Goal: Navigation & Orientation: Go to known website

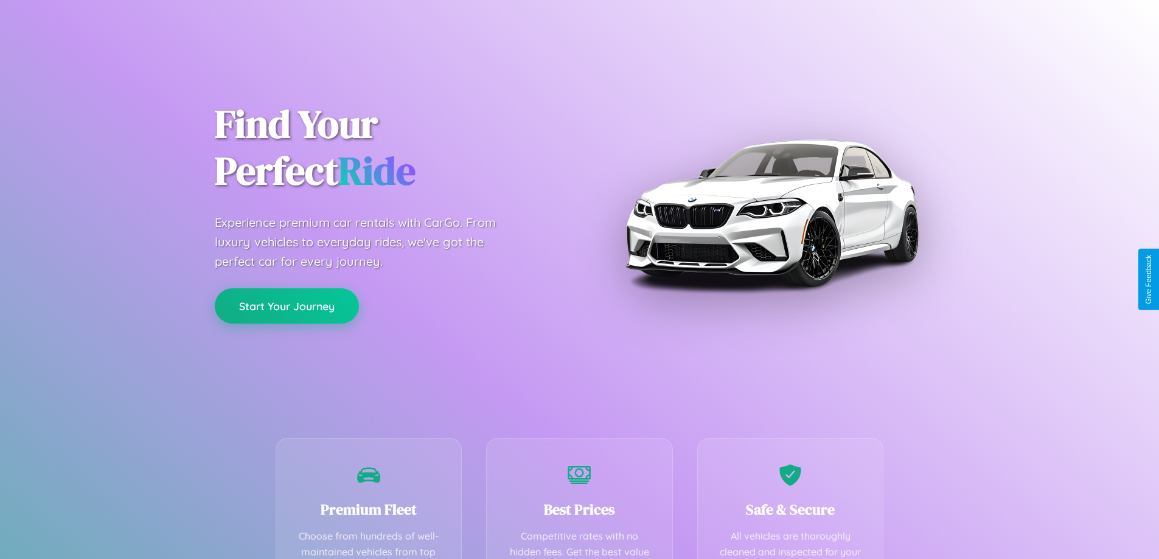
click at [287, 306] on button "Start Your Journey" at bounding box center [287, 305] width 144 height 35
click at [287, 305] on button "Start Your Journey" at bounding box center [287, 305] width 144 height 35
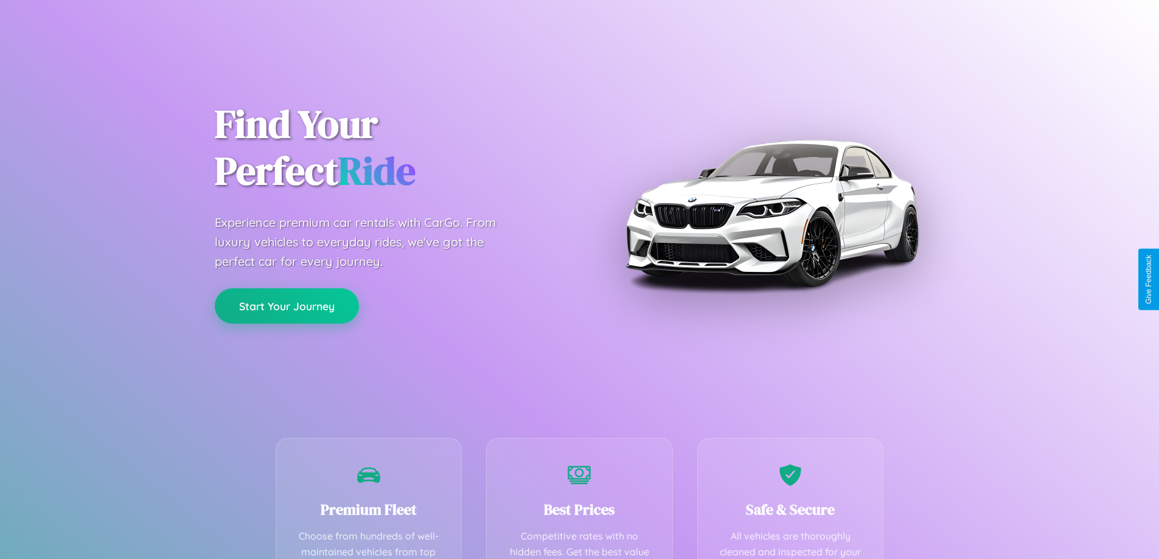
click at [287, 305] on button "Start Your Journey" at bounding box center [287, 305] width 144 height 35
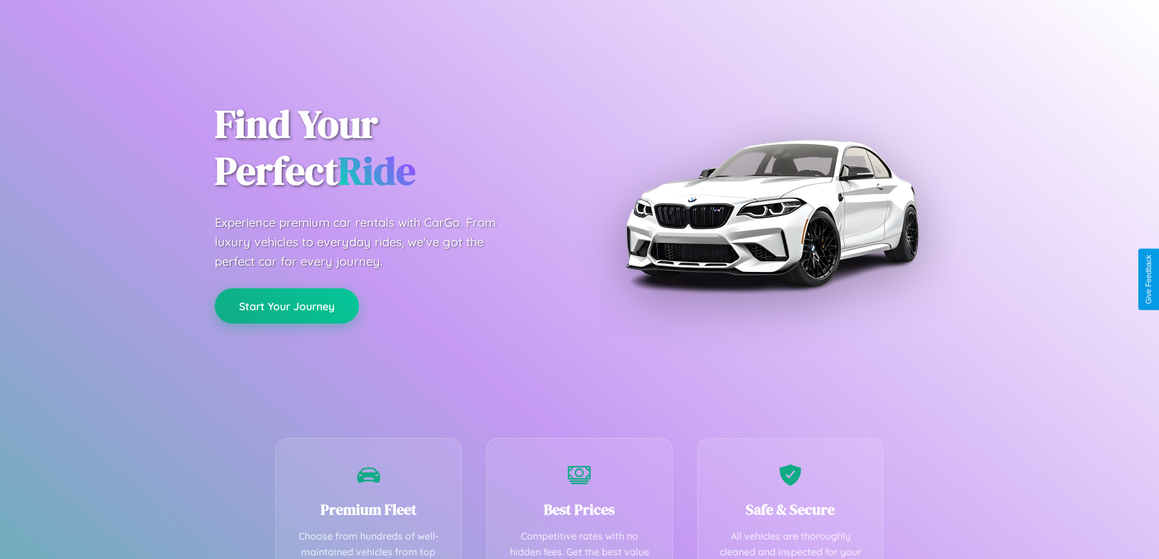
click at [287, 305] on button "Start Your Journey" at bounding box center [287, 305] width 144 height 35
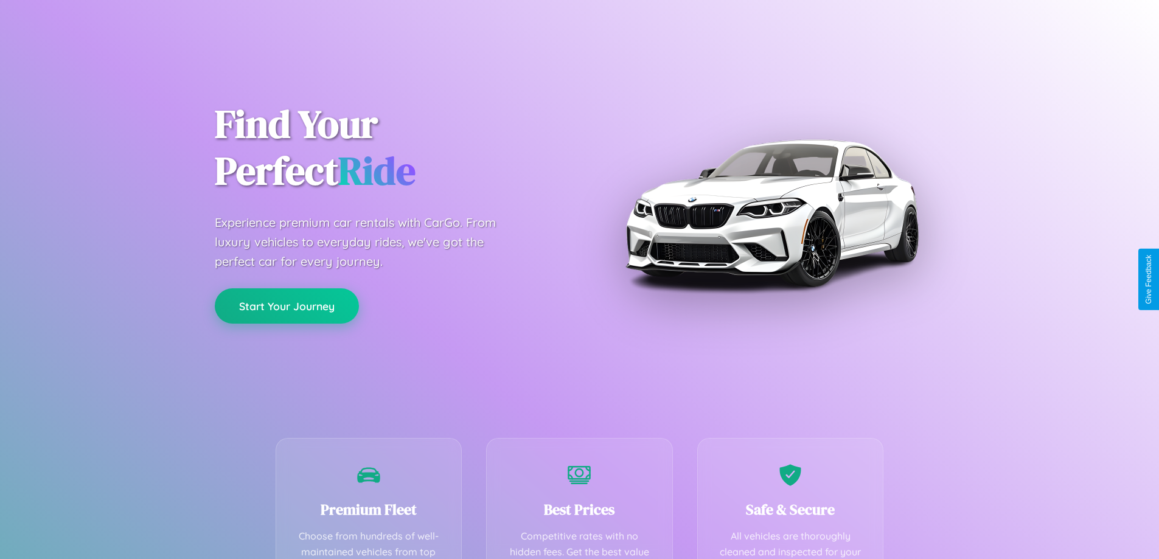
click at [287, 305] on button "Start Your Journey" at bounding box center [287, 305] width 144 height 35
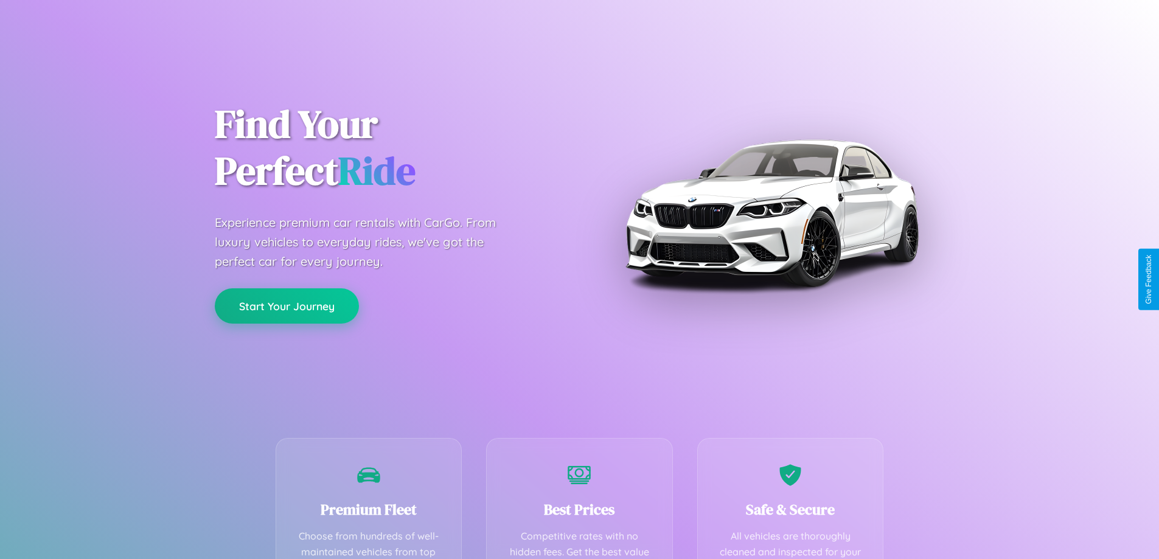
click at [287, 305] on button "Start Your Journey" at bounding box center [287, 305] width 144 height 35
